Goal: Task Accomplishment & Management: Complete application form

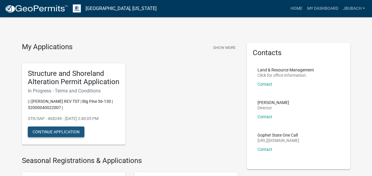
click at [54, 131] on button "Continue Application" at bounding box center [56, 131] width 56 height 11
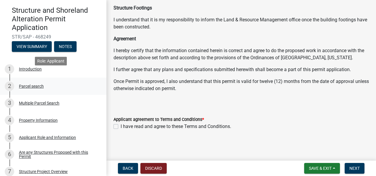
scroll to position [59, 0]
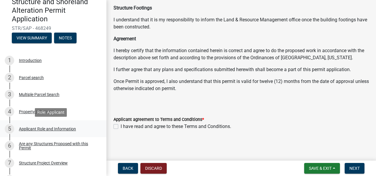
click at [27, 128] on div "Applicant Role and Information" at bounding box center [47, 129] width 57 height 4
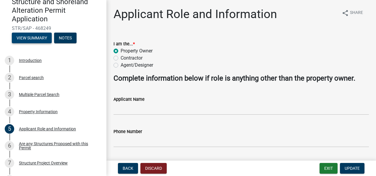
click at [30, 37] on button "View Summary" at bounding box center [32, 38] width 40 height 11
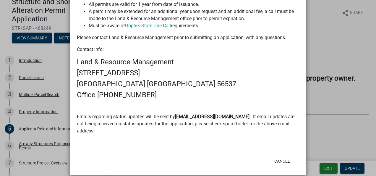
scroll to position [463, 0]
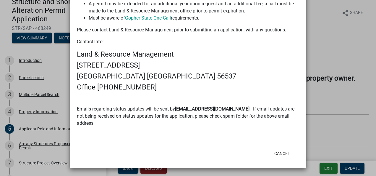
click at [336, 55] on ngb-modal-window "Summary × Printer Friendly Introduction Parcel search Multiple Parcel Search Pr…" at bounding box center [188, 88] width 376 height 176
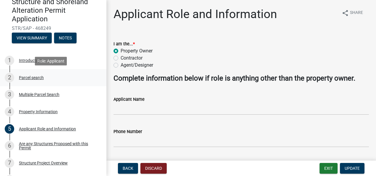
click at [27, 78] on div "Parcel search" at bounding box center [31, 77] width 25 height 4
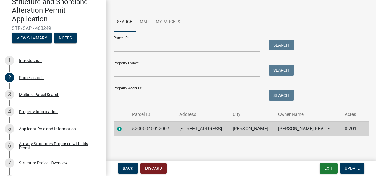
scroll to position [52, 0]
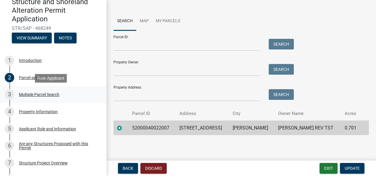
click at [27, 95] on div "Multiple Parcel Search" at bounding box center [39, 94] width 40 height 4
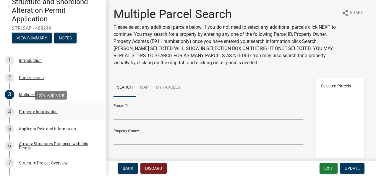
click at [26, 112] on div "Property Information" at bounding box center [38, 111] width 39 height 4
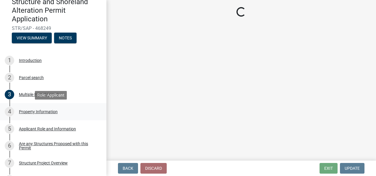
select select "7a383bc9-1ab3-45d1-a8e2-10abd99d8c01"
select select "9f52d7c9-96dd-4370-b810-ce091165f7c2"
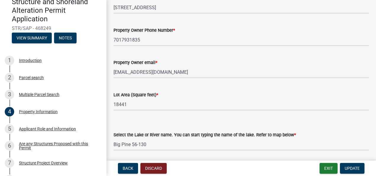
scroll to position [89, 0]
